Goal: Check status: Check status

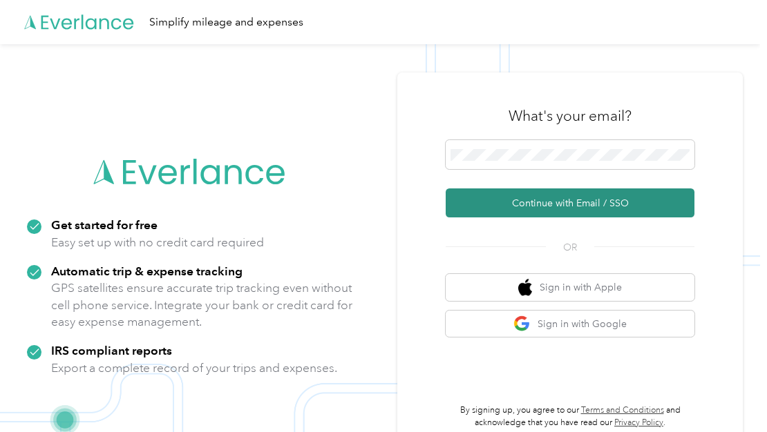
click at [508, 197] on button "Continue with Email / SSO" at bounding box center [570, 203] width 249 height 29
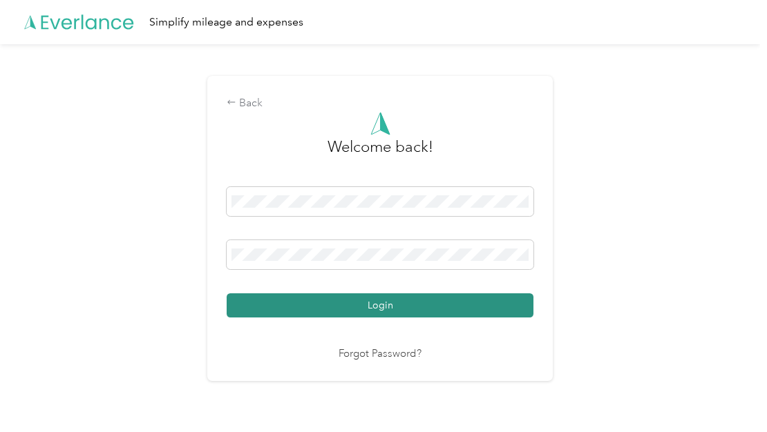
click at [425, 309] on button "Login" at bounding box center [380, 306] width 307 height 24
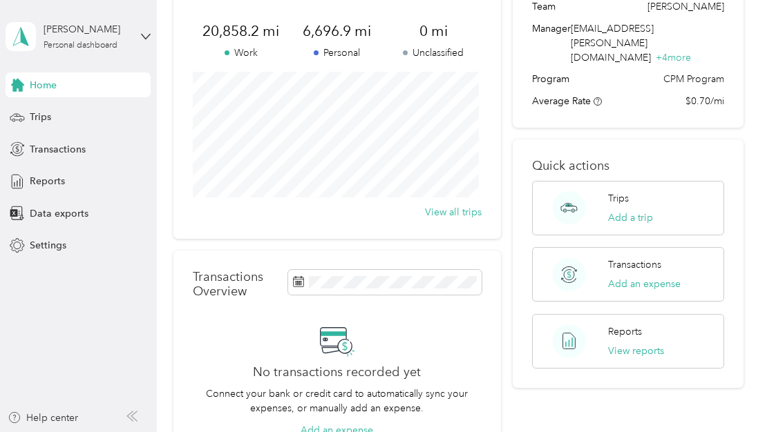
scroll to position [120, 0]
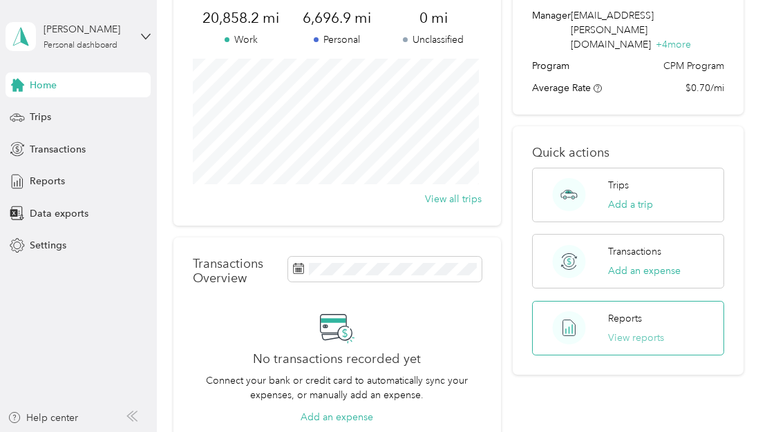
click at [617, 331] on button "View reports" at bounding box center [636, 338] width 56 height 15
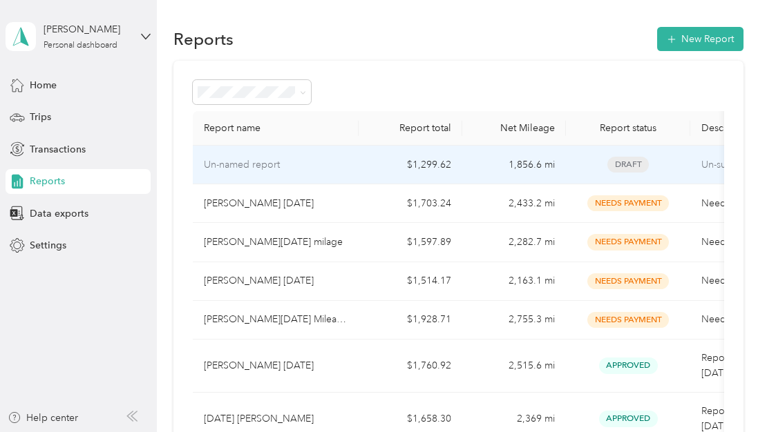
click at [493, 171] on td "1,856.6 mi" at bounding box center [514, 165] width 104 height 39
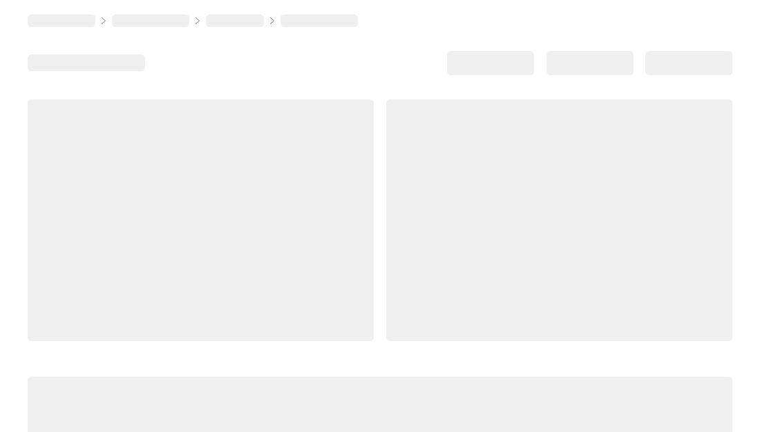
click at [493, 171] on div at bounding box center [559, 220] width 346 height 242
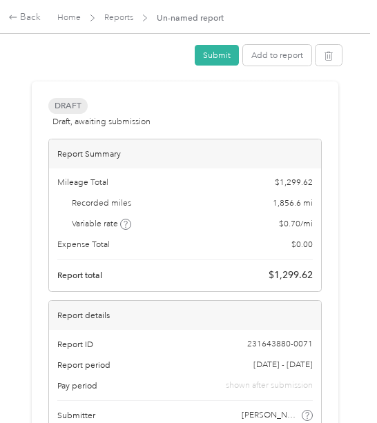
click at [179, 140] on div "Report Summary" at bounding box center [185, 154] width 272 height 29
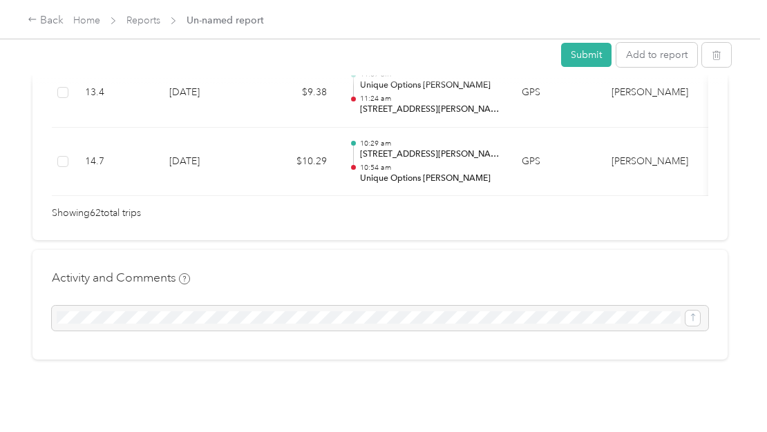
scroll to position [4565, 0]
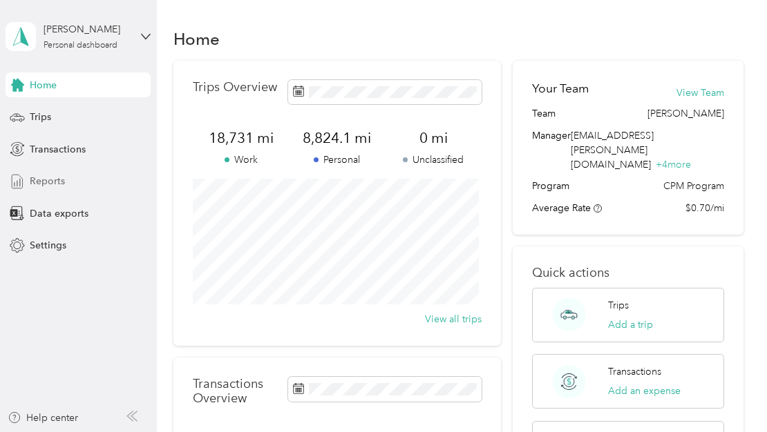
click at [52, 183] on span "Reports" at bounding box center [47, 181] width 35 height 15
